Goal: Download file/media

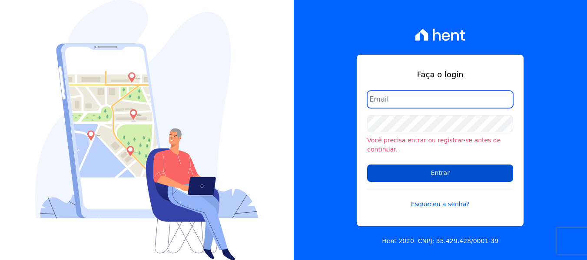
type input "[PERSON_NAME][EMAIL_ADDRESS][DOMAIN_NAME]"
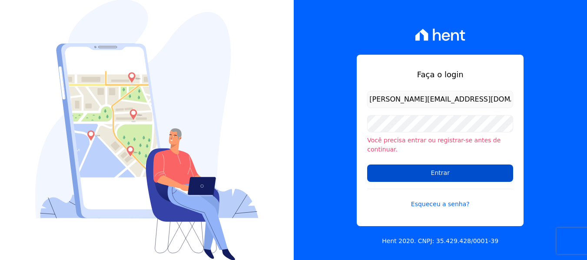
click at [431, 172] on input "Entrar" at bounding box center [440, 173] width 146 height 17
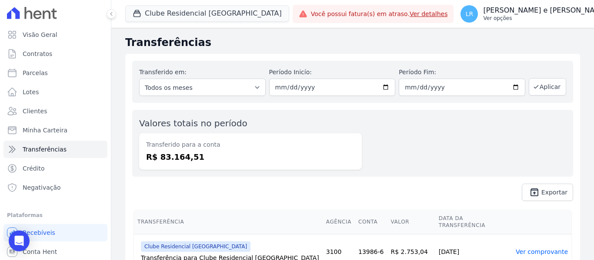
click at [521, 11] on p "[PERSON_NAME] e [PERSON_NAME]" at bounding box center [545, 10] width 124 height 9
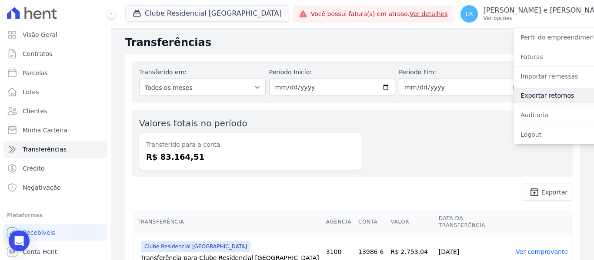
click at [539, 98] on link "Exportar retornos" at bounding box center [568, 96] width 111 height 16
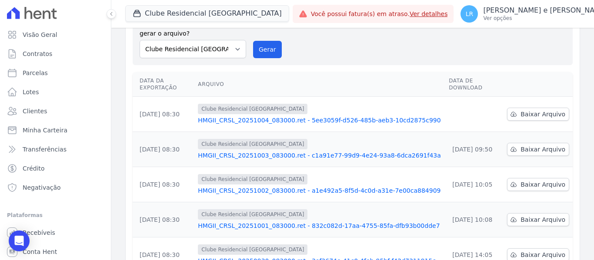
scroll to position [87, 0]
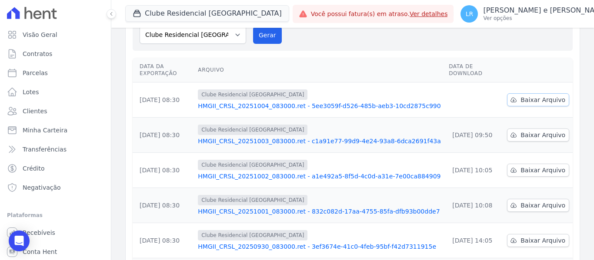
click at [534, 96] on span "Baixar Arquivo" at bounding box center [542, 100] width 45 height 9
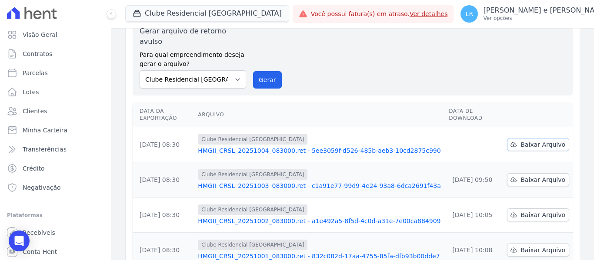
scroll to position [0, 0]
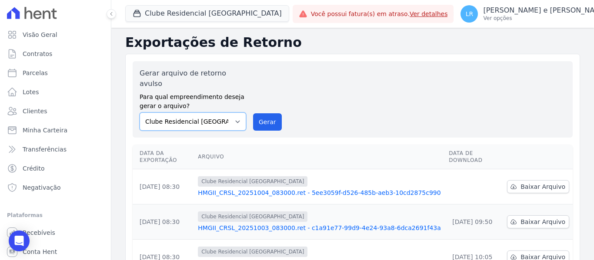
click at [236, 113] on select "Clube Residencial Saint Louis Condomínio Morada da [GEOGRAPHIC_DATA]" at bounding box center [192, 122] width 106 height 18
select select "0c6c7800-db90-42ed-9bce-4a47b6357579"
click at [139, 113] on select "Clube Residencial Saint Louis Condomínio Morada da [GEOGRAPHIC_DATA]" at bounding box center [192, 122] width 106 height 18
click at [256, 115] on button "Gerar" at bounding box center [267, 121] width 29 height 17
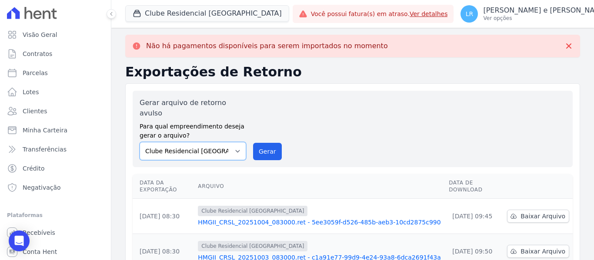
click at [212, 142] on select "Clube Residencial Saint Louis Condomínio Morada da [GEOGRAPHIC_DATA]" at bounding box center [192, 151] width 106 height 18
select select "3a5e45df-a393-4764-869f-22858142b12d"
click at [139, 142] on select "Clube Residencial Saint Louis Condomínio Morada da [GEOGRAPHIC_DATA]" at bounding box center [192, 151] width 106 height 18
click at [260, 144] on button "Gerar" at bounding box center [267, 151] width 29 height 17
